Goal: Information Seeking & Learning: Learn about a topic

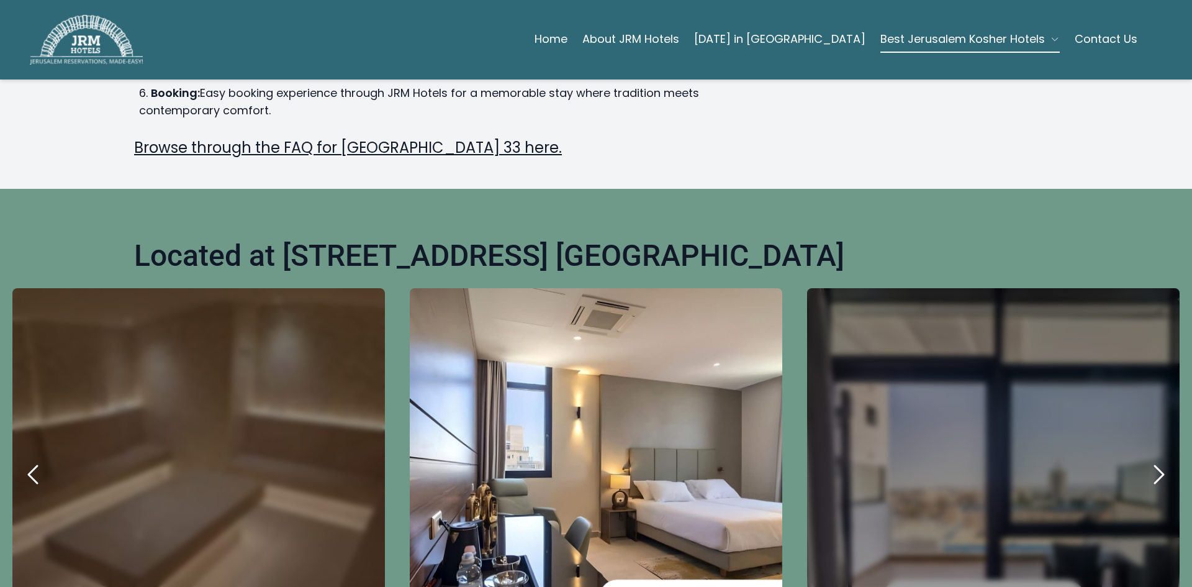
scroll to position [372, 0]
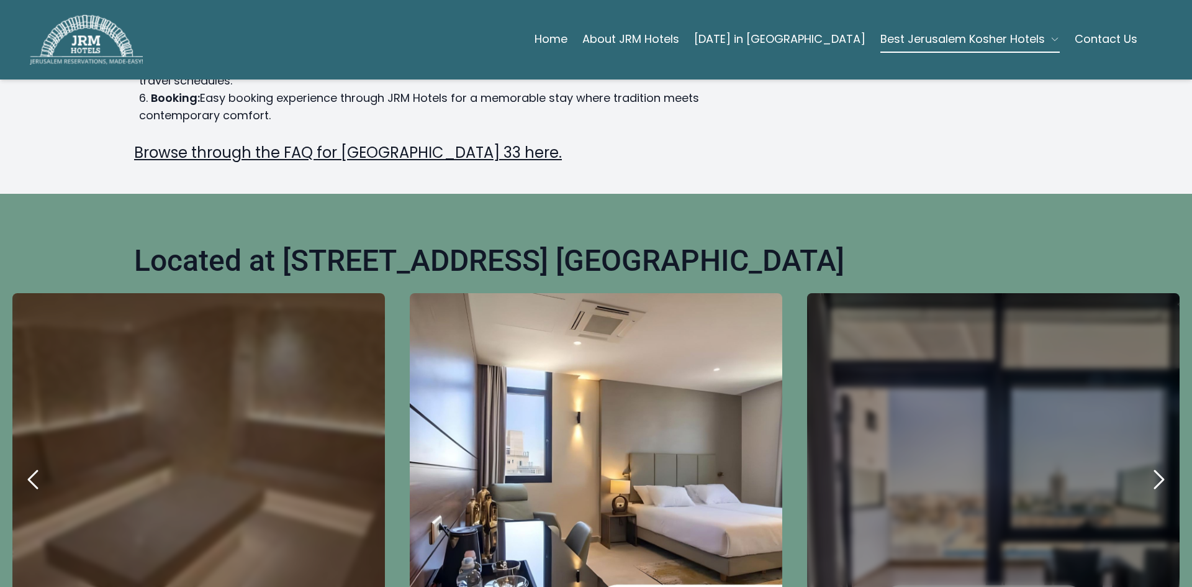
click at [1148, 464] on icon "next" at bounding box center [1159, 479] width 30 height 30
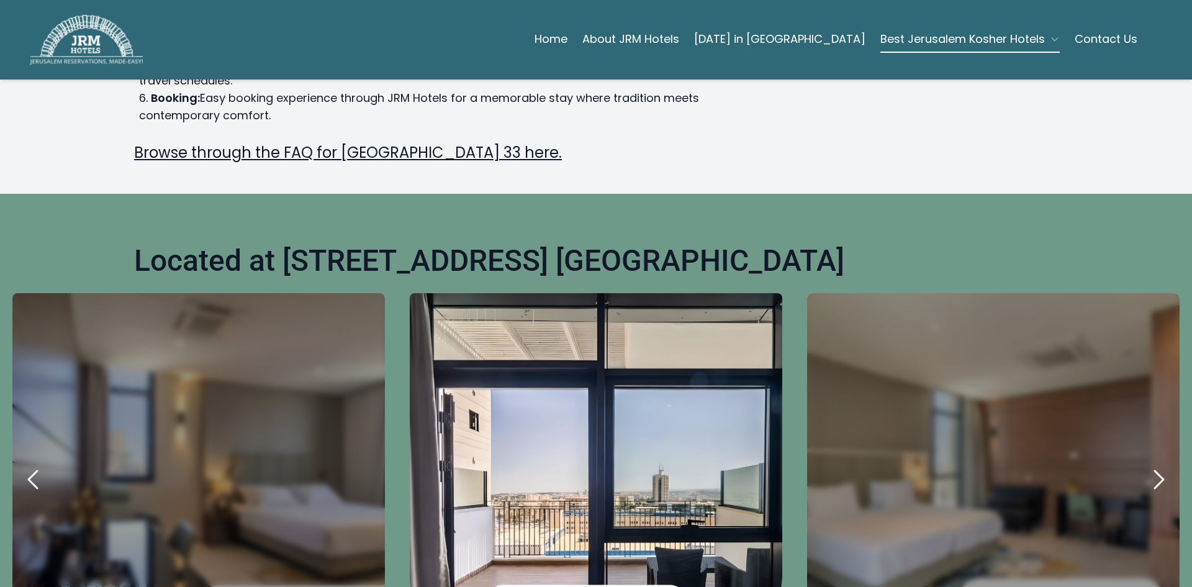
click at [1148, 464] on icon "next" at bounding box center [1159, 479] width 30 height 30
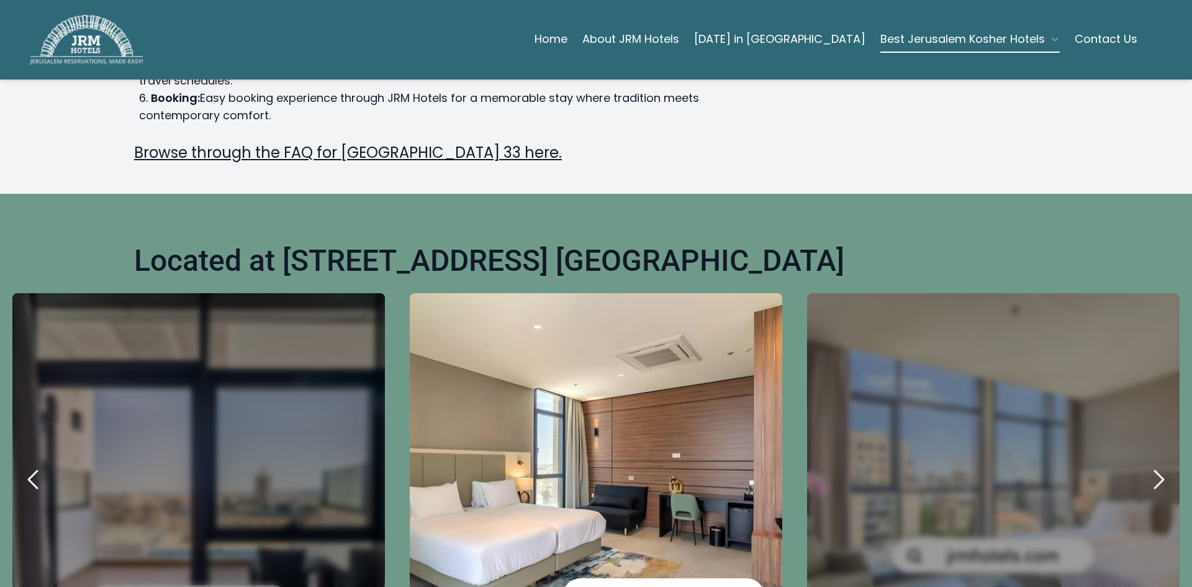
click at [1148, 464] on icon "next" at bounding box center [1159, 479] width 30 height 30
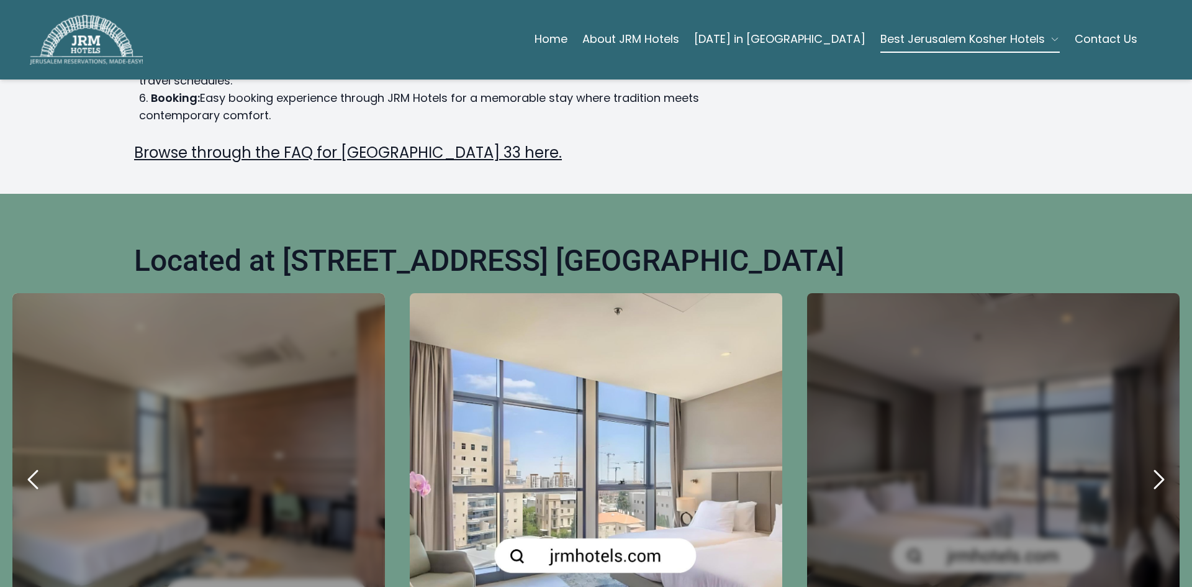
click at [1148, 464] on icon "next" at bounding box center [1159, 479] width 30 height 30
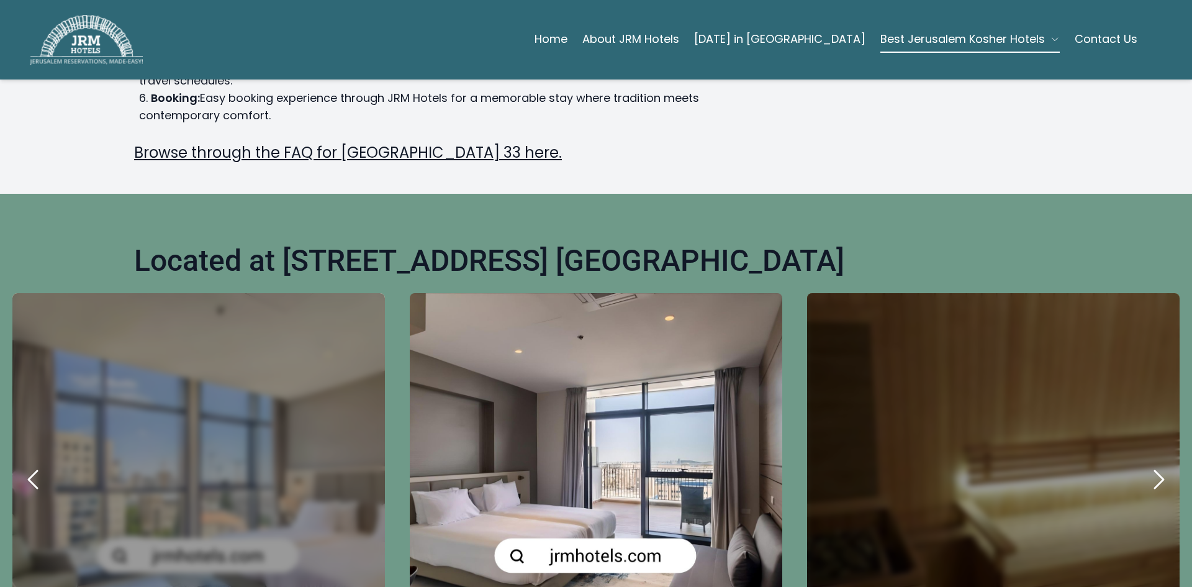
click at [1148, 464] on icon "next" at bounding box center [1159, 479] width 30 height 30
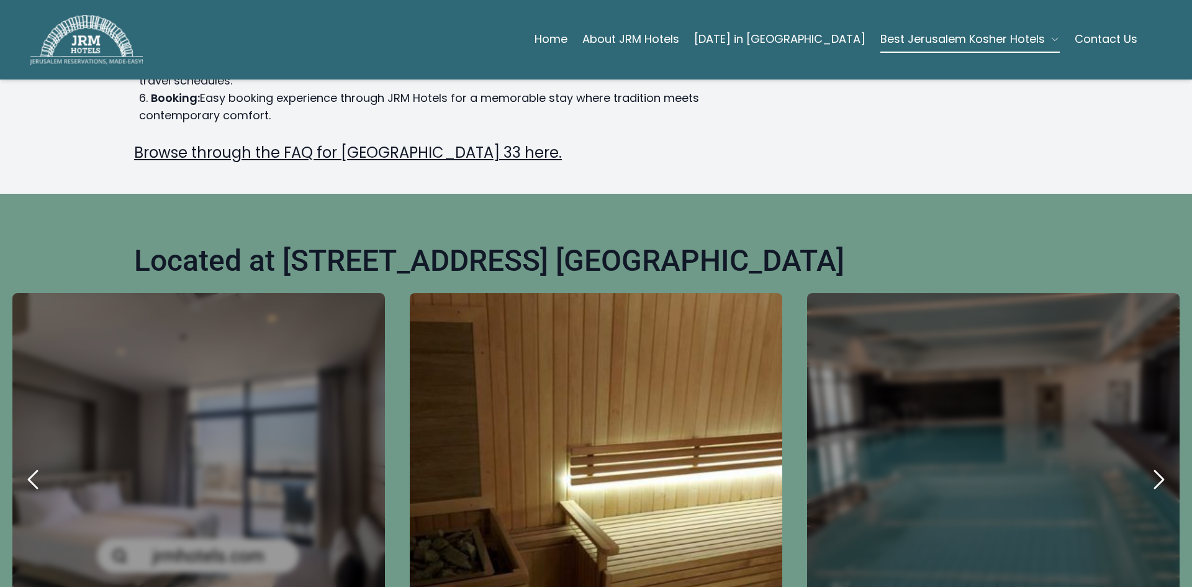
click at [1148, 464] on icon "next" at bounding box center [1159, 479] width 30 height 30
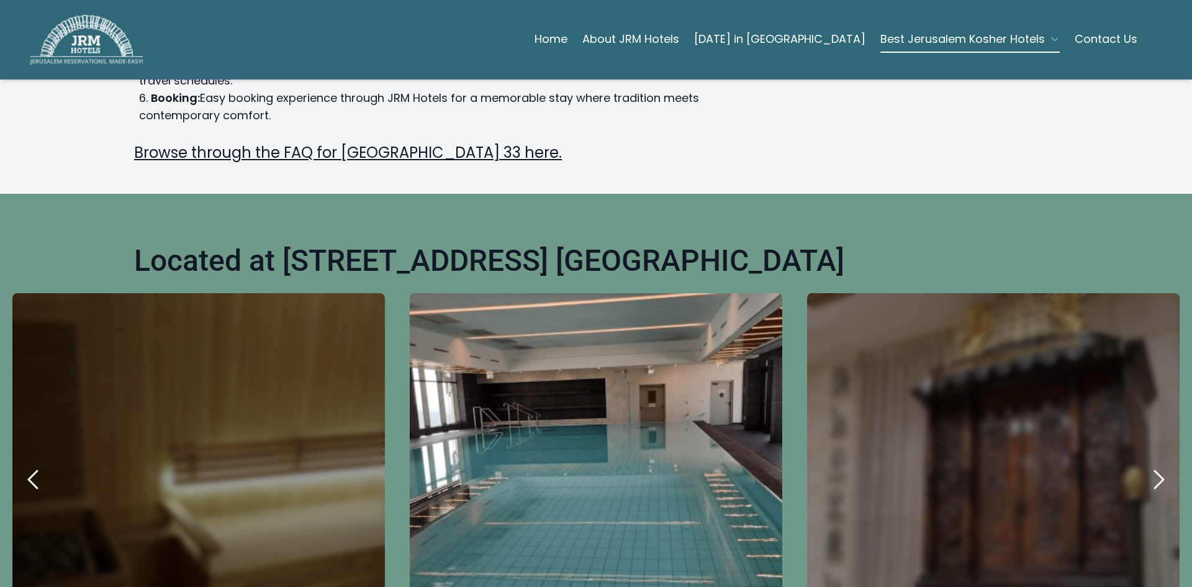
click at [279, 142] on link "Browse through the FAQ for Hotel Yirmiyahu 33 here." at bounding box center [348, 152] width 428 height 20
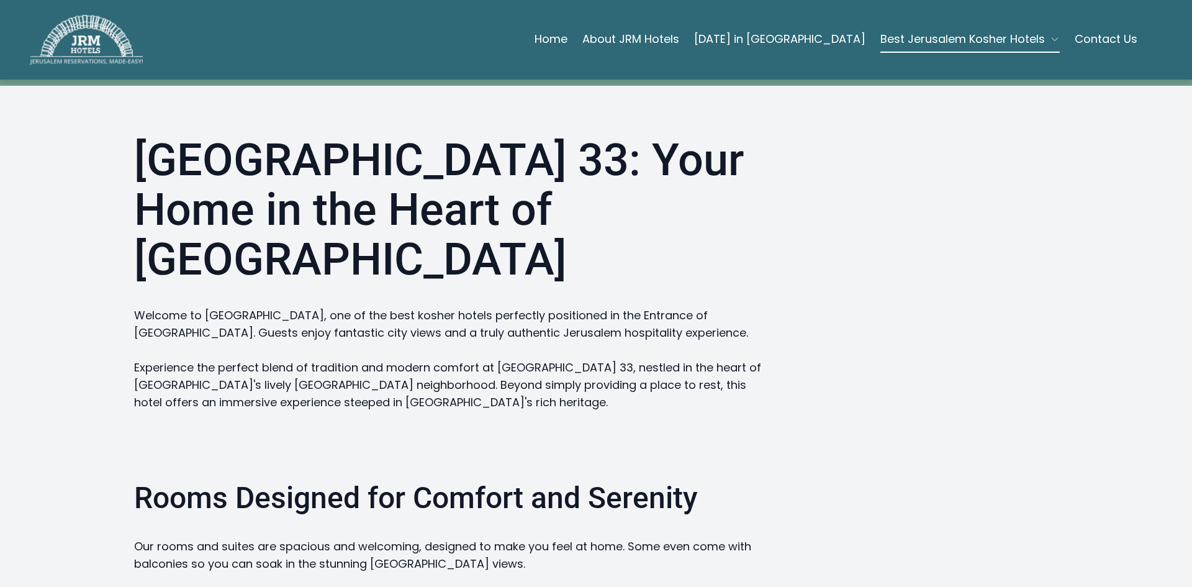
scroll to position [869, 0]
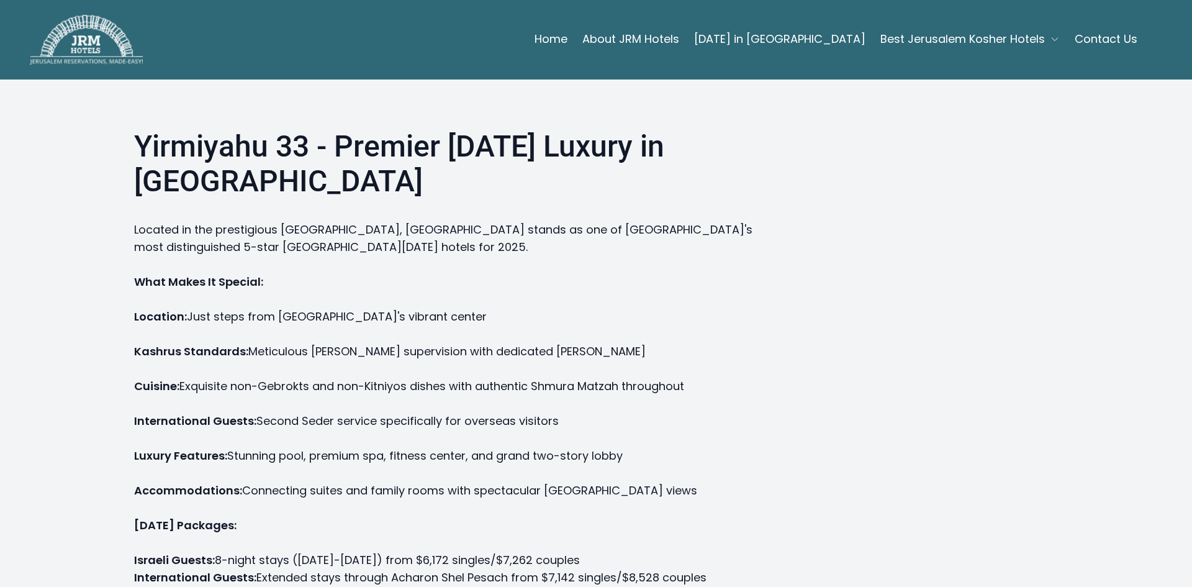
click at [567, 38] on link "Home" at bounding box center [551, 39] width 33 height 25
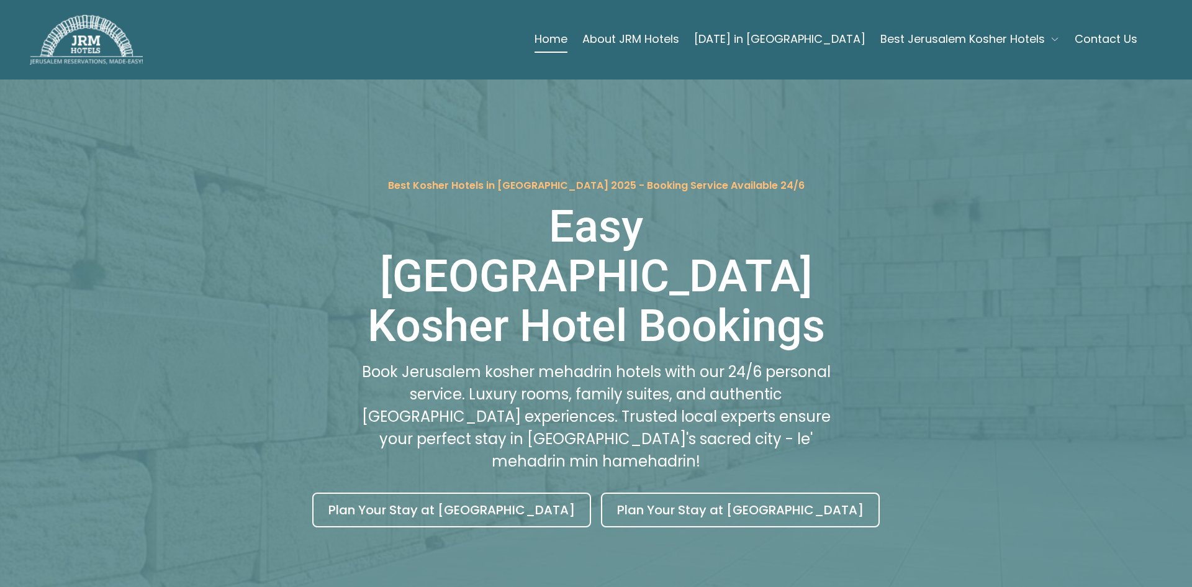
click at [657, 38] on link "About JRM Hotels" at bounding box center [630, 39] width 97 height 25
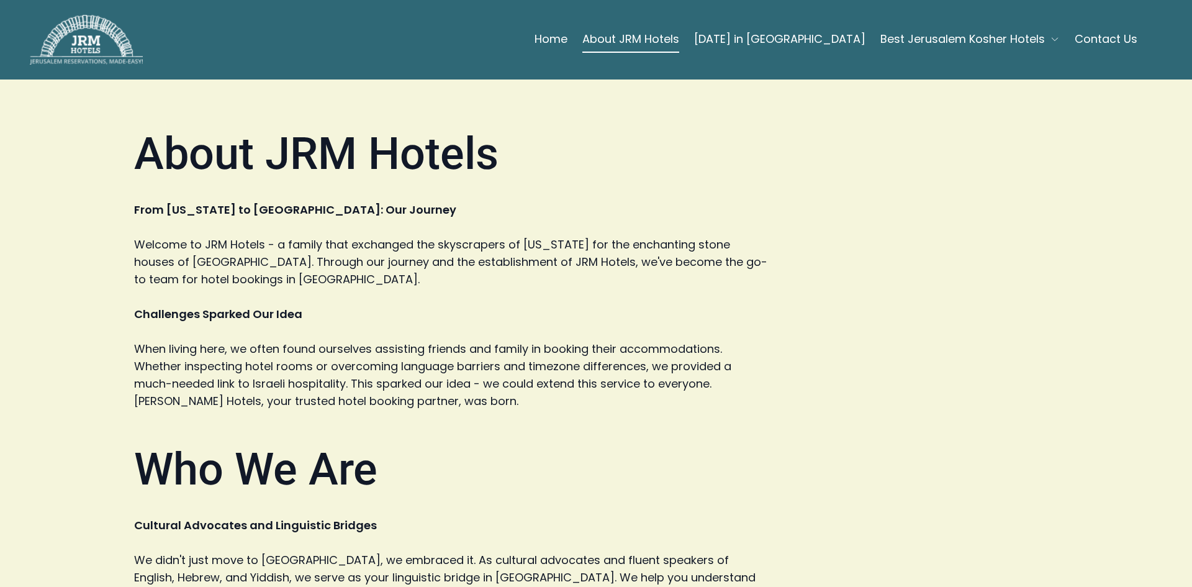
click at [780, 38] on link "[DATE] in [GEOGRAPHIC_DATA]" at bounding box center [779, 39] width 171 height 25
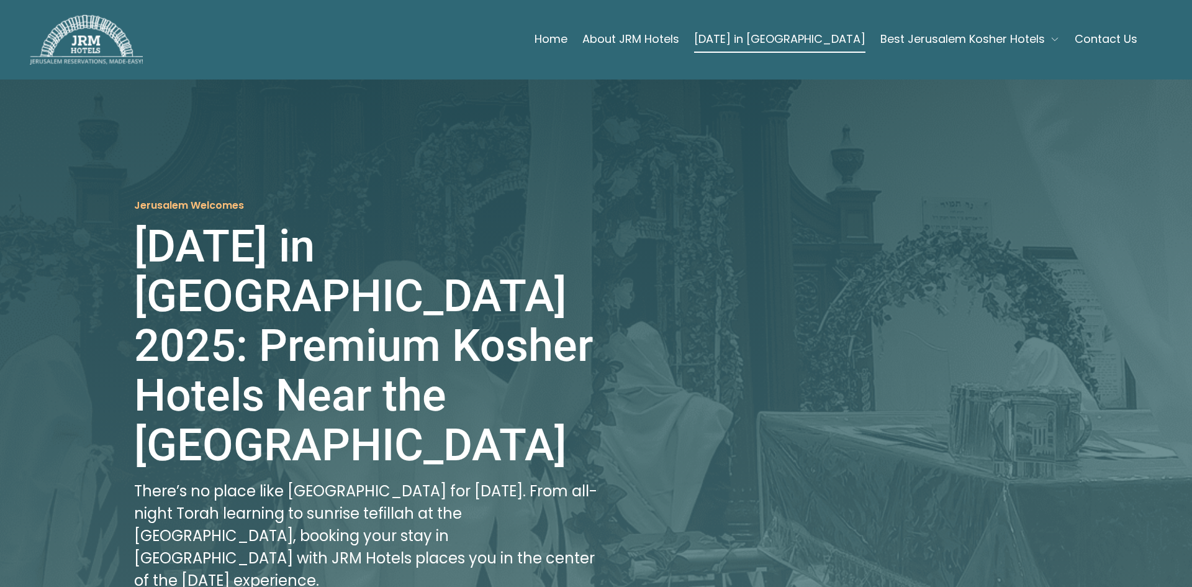
click at [927, 41] on span "Best Jerusalem Kosher Hotels" at bounding box center [962, 38] width 165 height 17
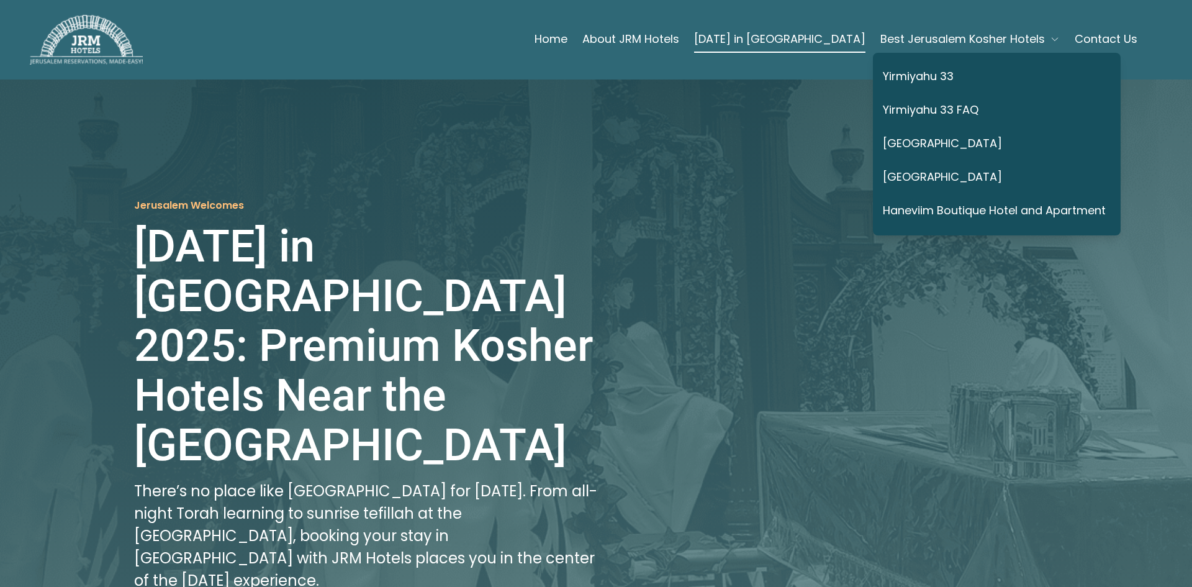
click at [927, 41] on span "Best Jerusalem Kosher Hotels" at bounding box center [962, 38] width 165 height 17
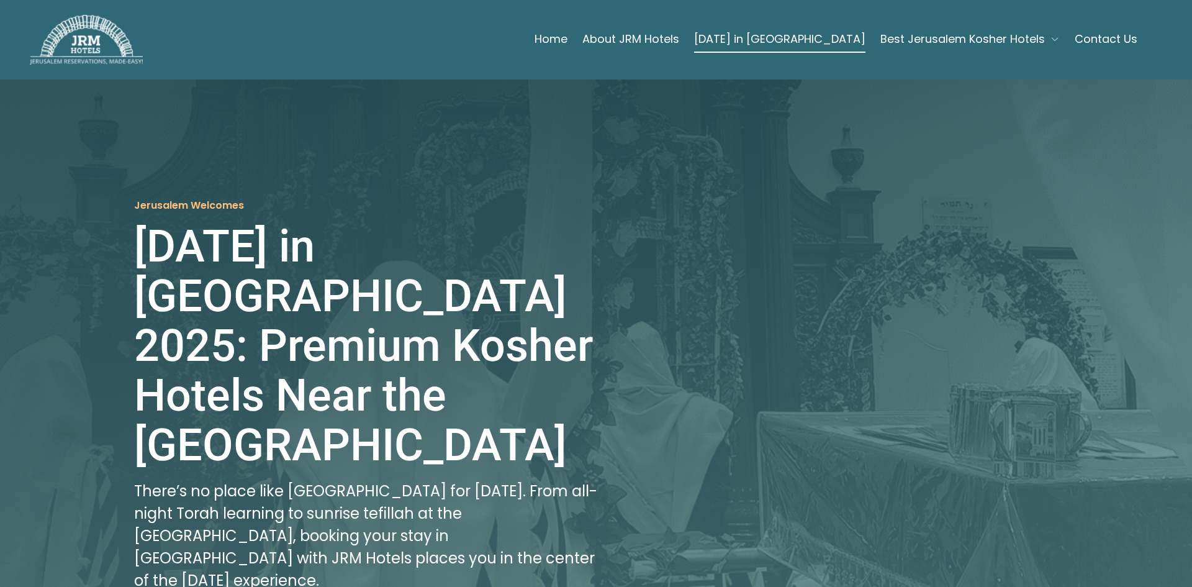
click at [927, 41] on span "Best Jerusalem Kosher Hotels" at bounding box center [962, 38] width 165 height 17
